Goal: Subscribe to service/newsletter

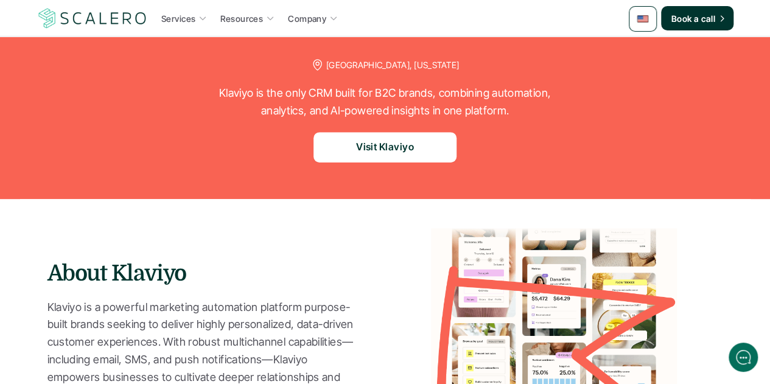
scroll to position [122, 0]
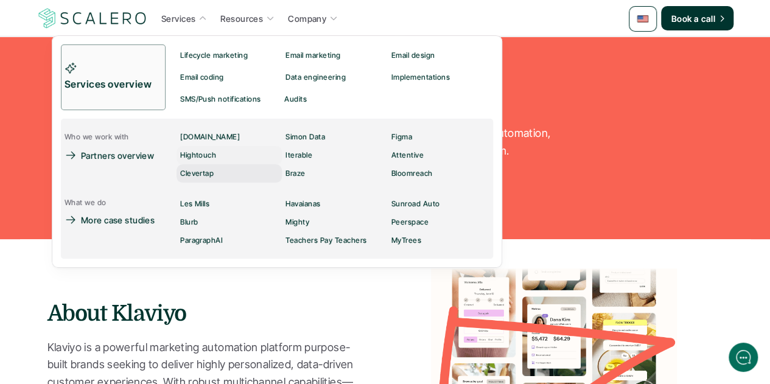
click at [217, 173] on div "Clevertap" at bounding box center [200, 173] width 41 height 15
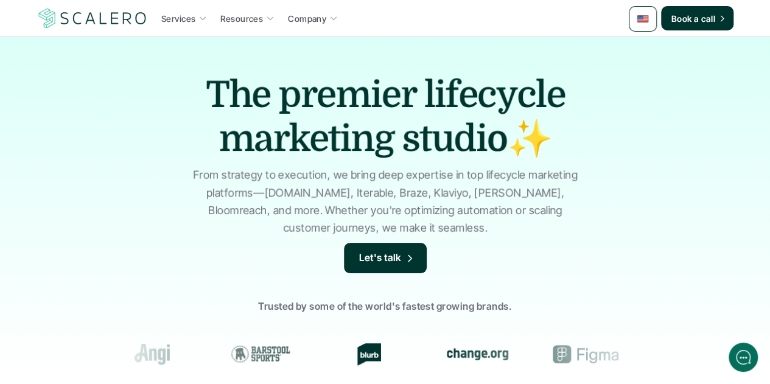
click at [646, 27] on div at bounding box center [643, 19] width 28 height 26
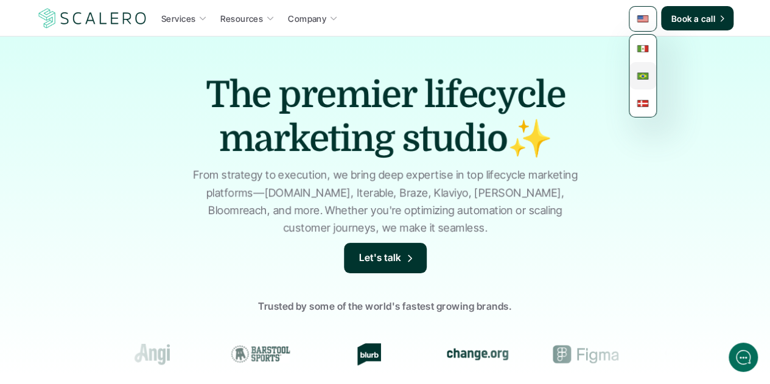
click at [644, 76] on img at bounding box center [642, 76] width 12 height 12
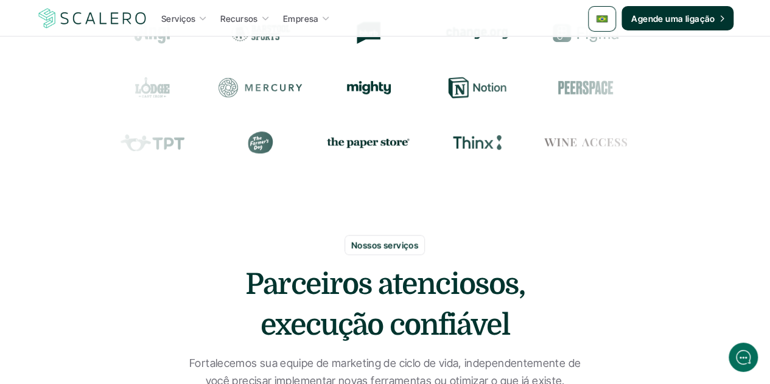
scroll to position [2187, 0]
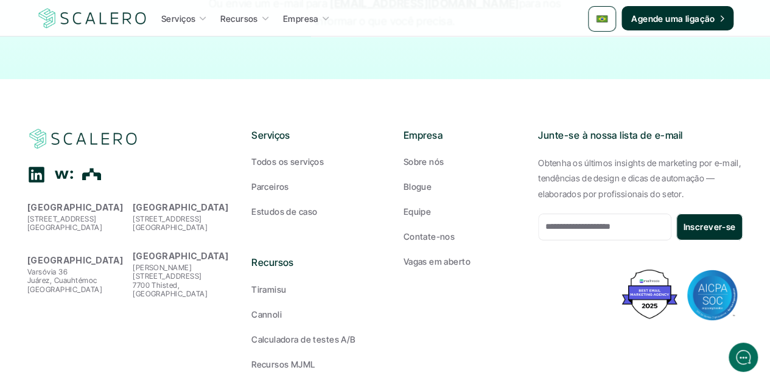
drag, startPoint x: 683, startPoint y: 102, endPoint x: 538, endPoint y: 104, distance: 144.2
click at [538, 128] on p "Junte-se à nossa lista de e-mail" at bounding box center [640, 136] width 204 height 16
copy p "Junte-se à nossa lista de e-mail"
drag, startPoint x: 678, startPoint y: 159, endPoint x: 533, endPoint y: 125, distance: 149.4
click at [533, 128] on div "São Francisco 2201 Broadway, 4º andar Oakland, CA 94612 Nova Iorque 33 Irving P…" at bounding box center [384, 273] width 715 height 291
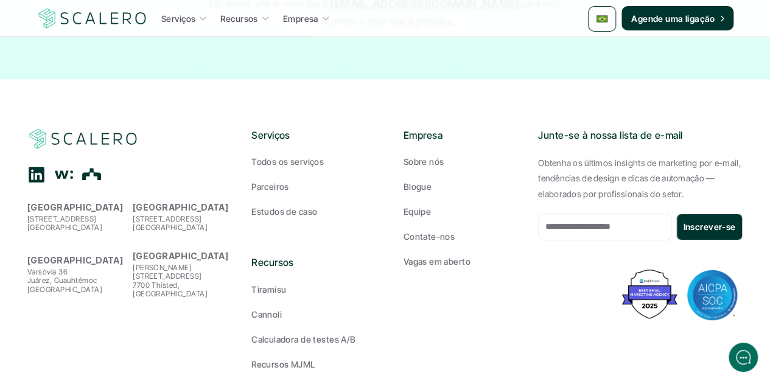
click at [698, 155] on p "Obtenha os últimos insights de marketing por e-mail, tendências de design e dic…" at bounding box center [640, 178] width 204 height 46
drag, startPoint x: 681, startPoint y: 160, endPoint x: 538, endPoint y: 126, distance: 147.0
click at [538, 155] on p "Obtenha os últimos insights de marketing por e-mail, tendências de design e dic…" at bounding box center [640, 178] width 204 height 46
copy p "Obtenha os últimos insights de marketing por e-mail, tendências de design e dic…"
drag, startPoint x: 643, startPoint y: 191, endPoint x: 608, endPoint y: 191, distance: 34.7
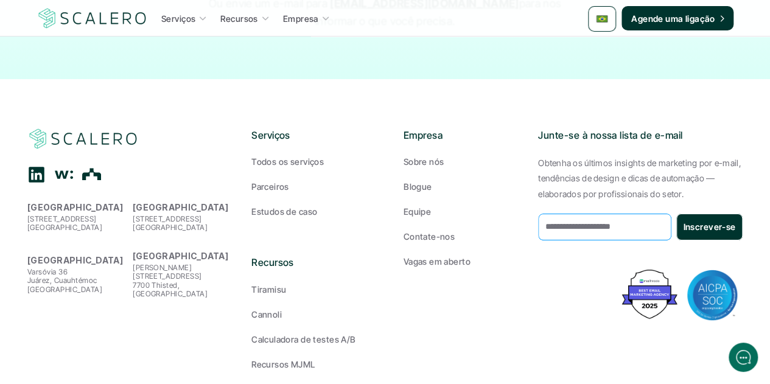
click at [608, 214] on input "email" at bounding box center [604, 227] width 133 height 27
drag, startPoint x: 184, startPoint y: 171, endPoint x: 133, endPoint y: 168, distance: 51.2
click at [133, 202] on strong "Nova Iorque" at bounding box center [181, 207] width 96 height 10
copy strong "Nova Iorque"
drag, startPoint x: 27, startPoint y: 218, endPoint x: 102, endPoint y: 221, distance: 74.9
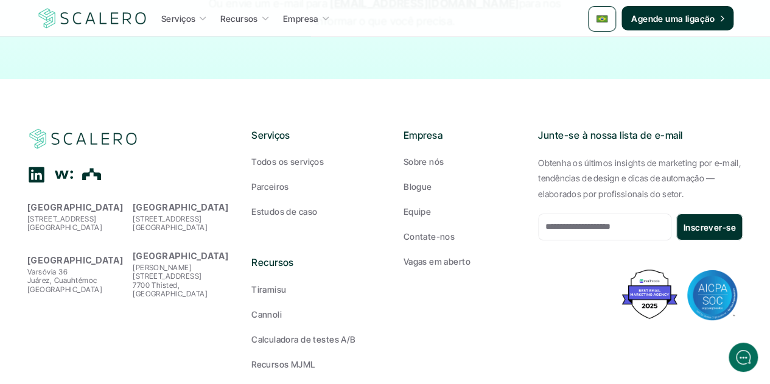
click at [102, 255] on strong "Cidade do México" at bounding box center [75, 260] width 96 height 10
copy strong "Cidade do México"
drag, startPoint x: 88, startPoint y: 170, endPoint x: 27, endPoint y: 169, distance: 60.9
click at [27, 202] on strong "São Francisco" at bounding box center [75, 207] width 96 height 10
copy strong "São Francisco"
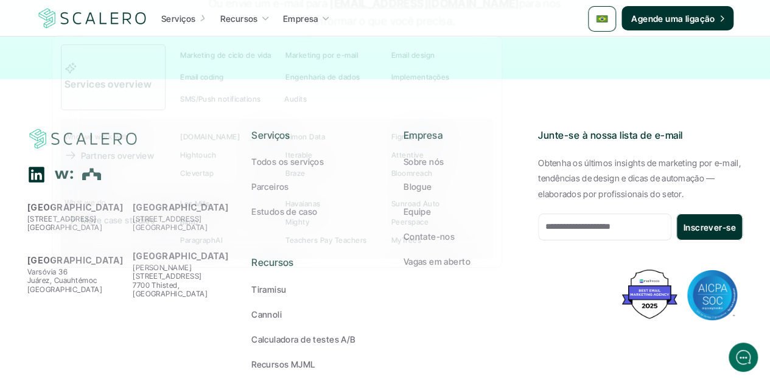
click at [106, 294] on div "São Francisco 2201 Broadway, 4º andar Oakland, CA 94612 Nova Iorque 33 Irving P…" at bounding box center [384, 273] width 715 height 291
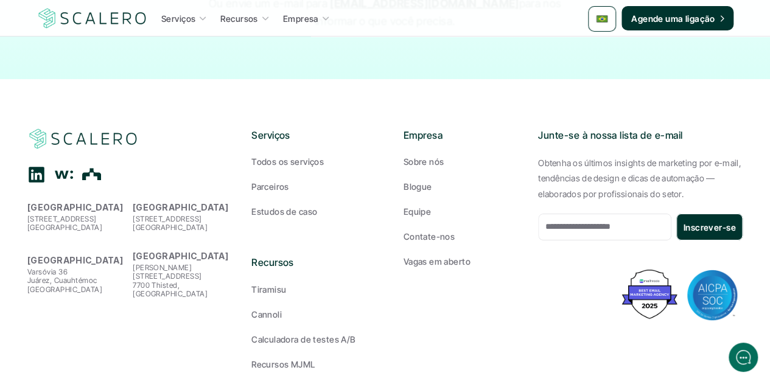
drag, startPoint x: 112, startPoint y: 184, endPoint x: 83, endPoint y: 183, distance: 29.2
click at [83, 215] on p "2201 Broadway, 4º andar Oakland, CA 94612" at bounding box center [76, 224] width 99 height 18
copy p "4º andar"
